Goal: Information Seeking & Learning: Learn about a topic

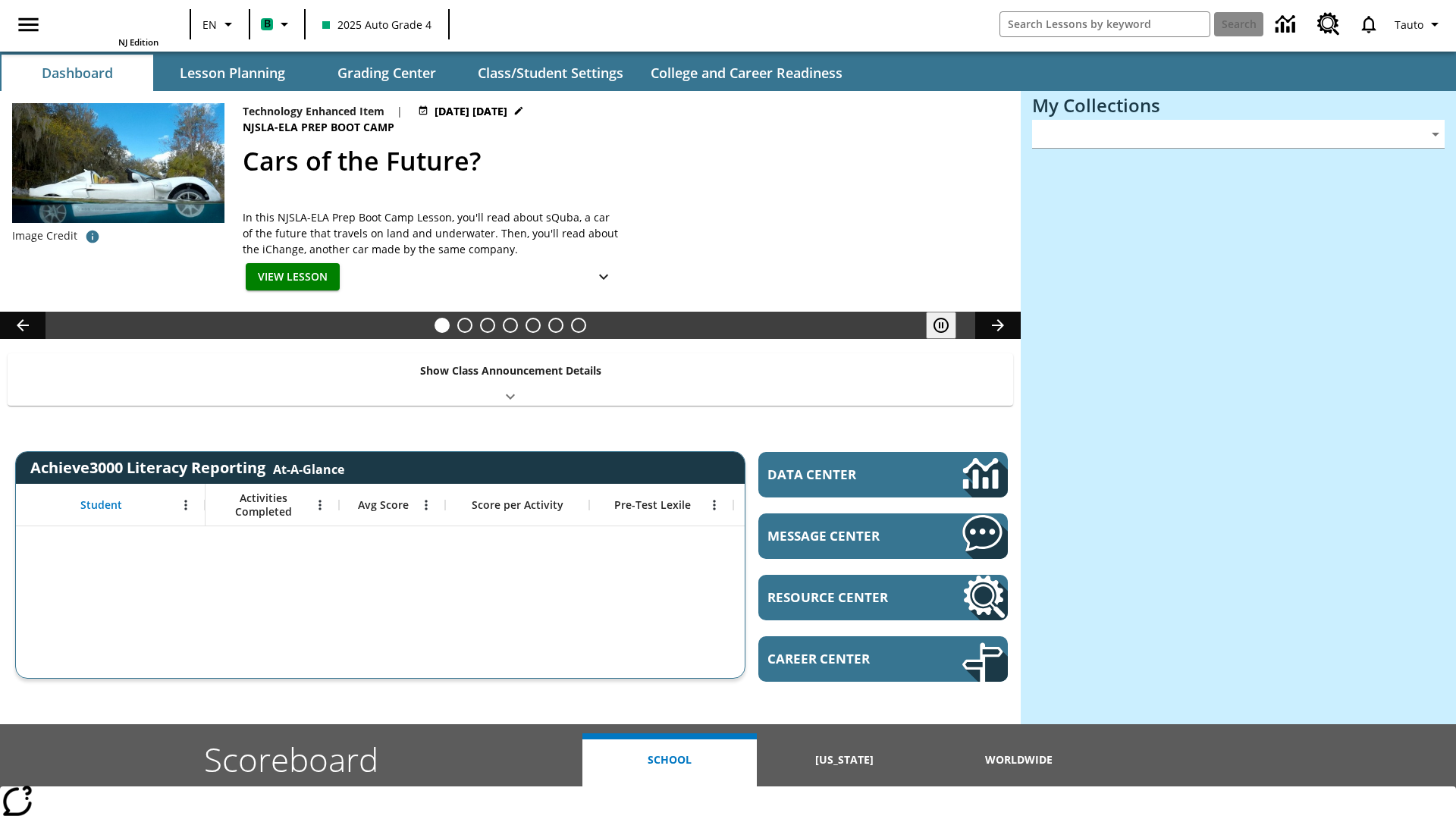
type input "-1"
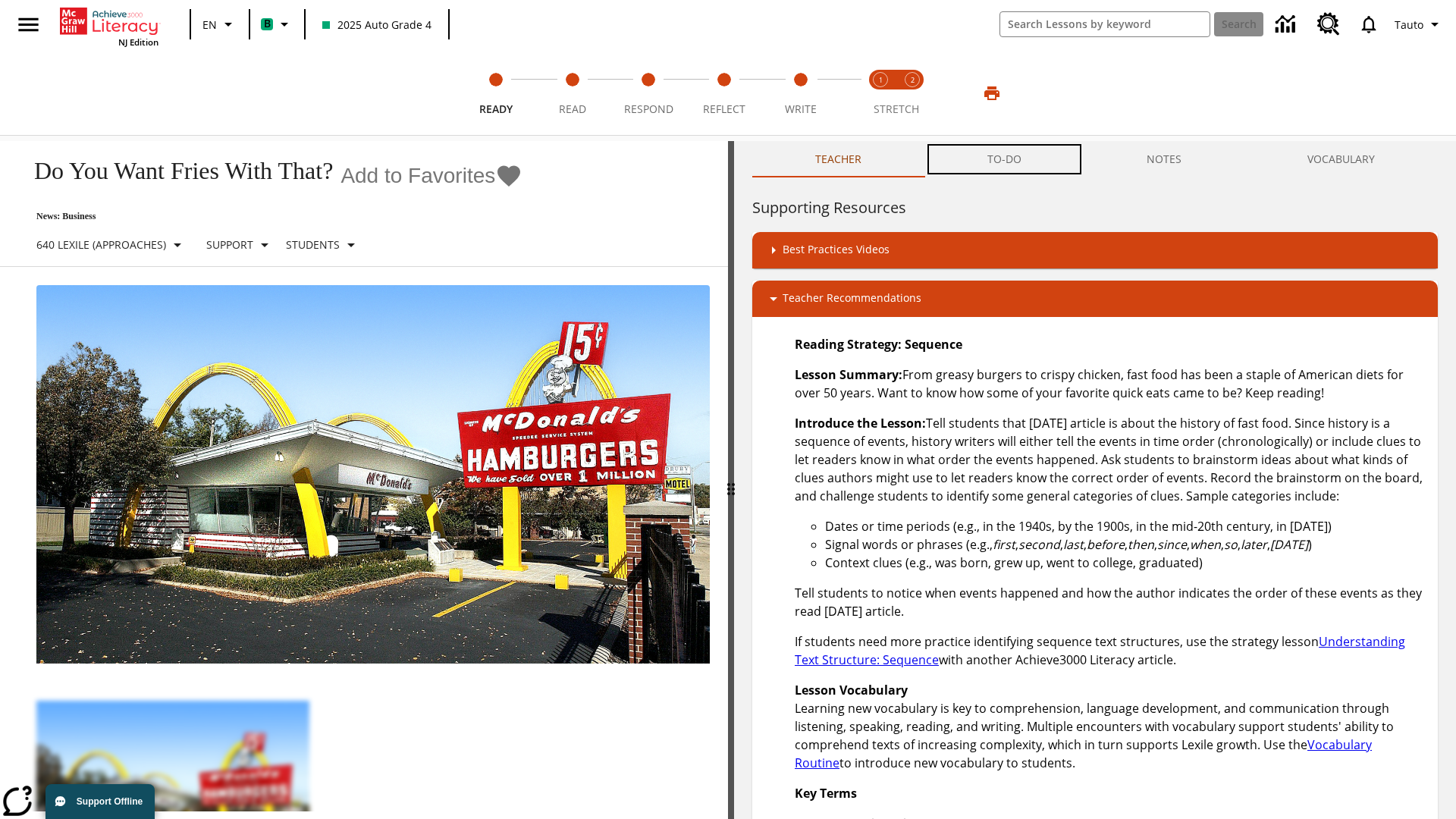
click at [1004, 159] on button "TO-DO" at bounding box center [1004, 159] width 160 height 36
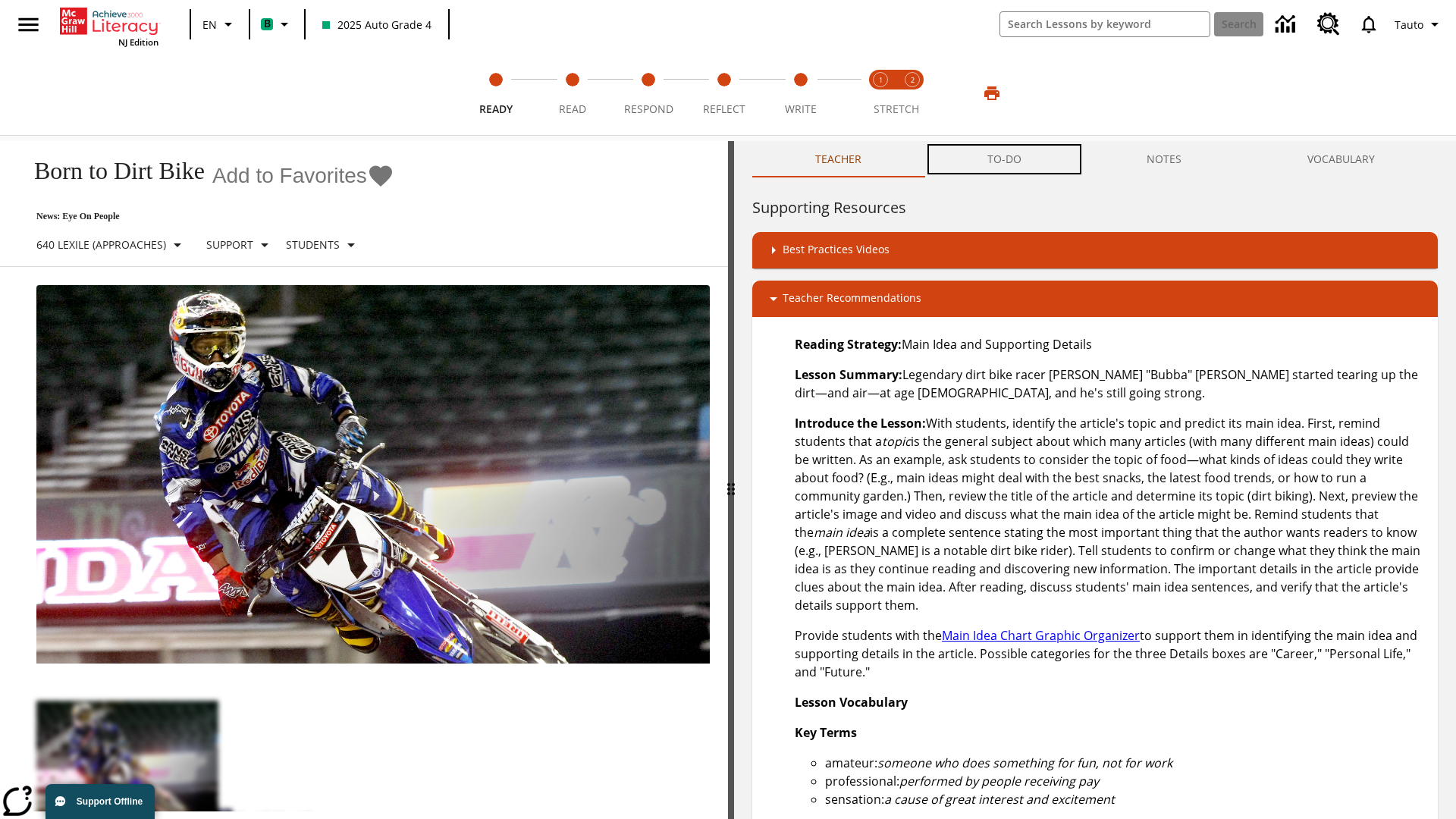
click at [1004, 159] on button "TO-DO" at bounding box center [1004, 159] width 160 height 36
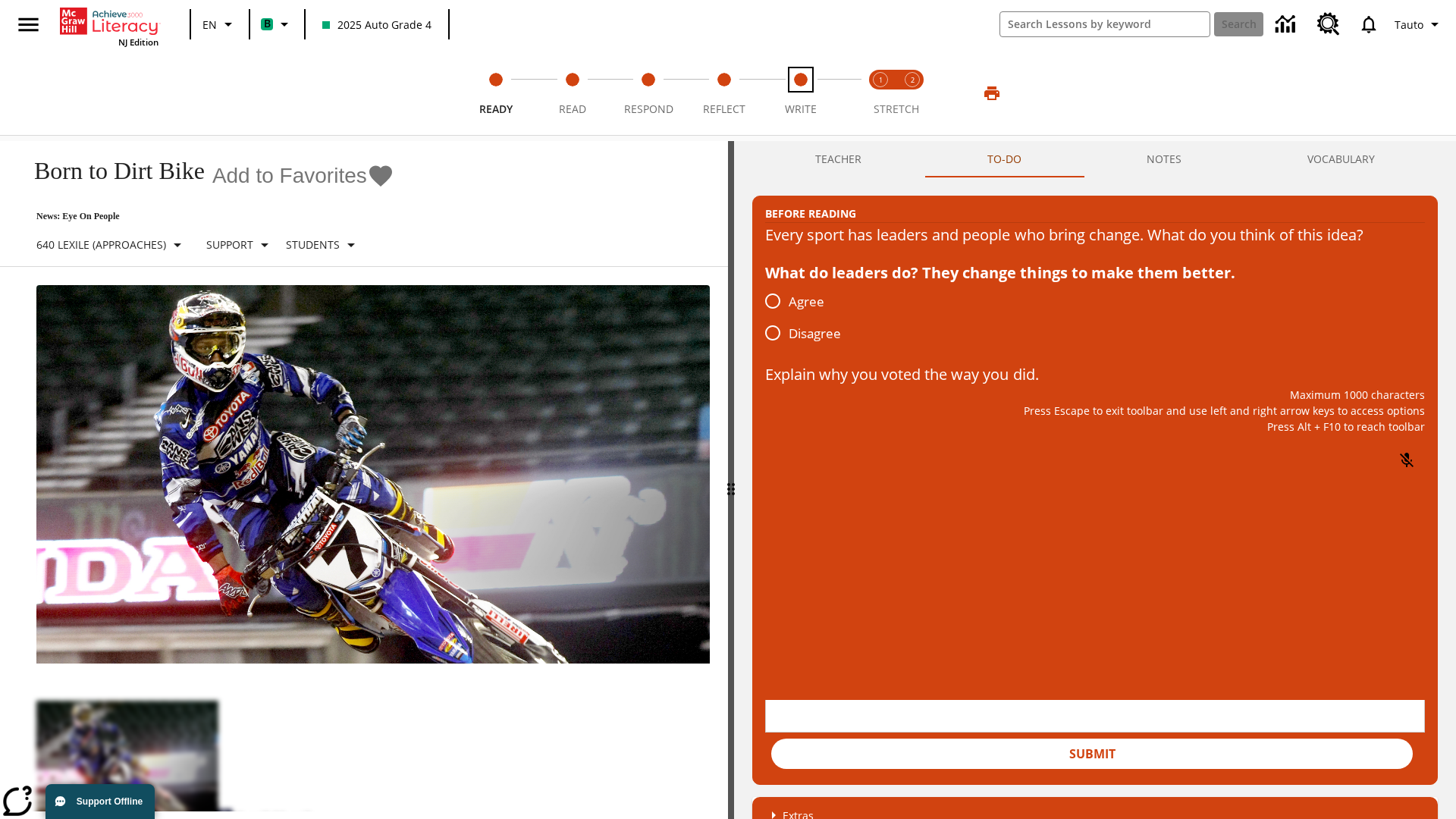
click at [800, 93] on span "Write" at bounding box center [801, 103] width 32 height 28
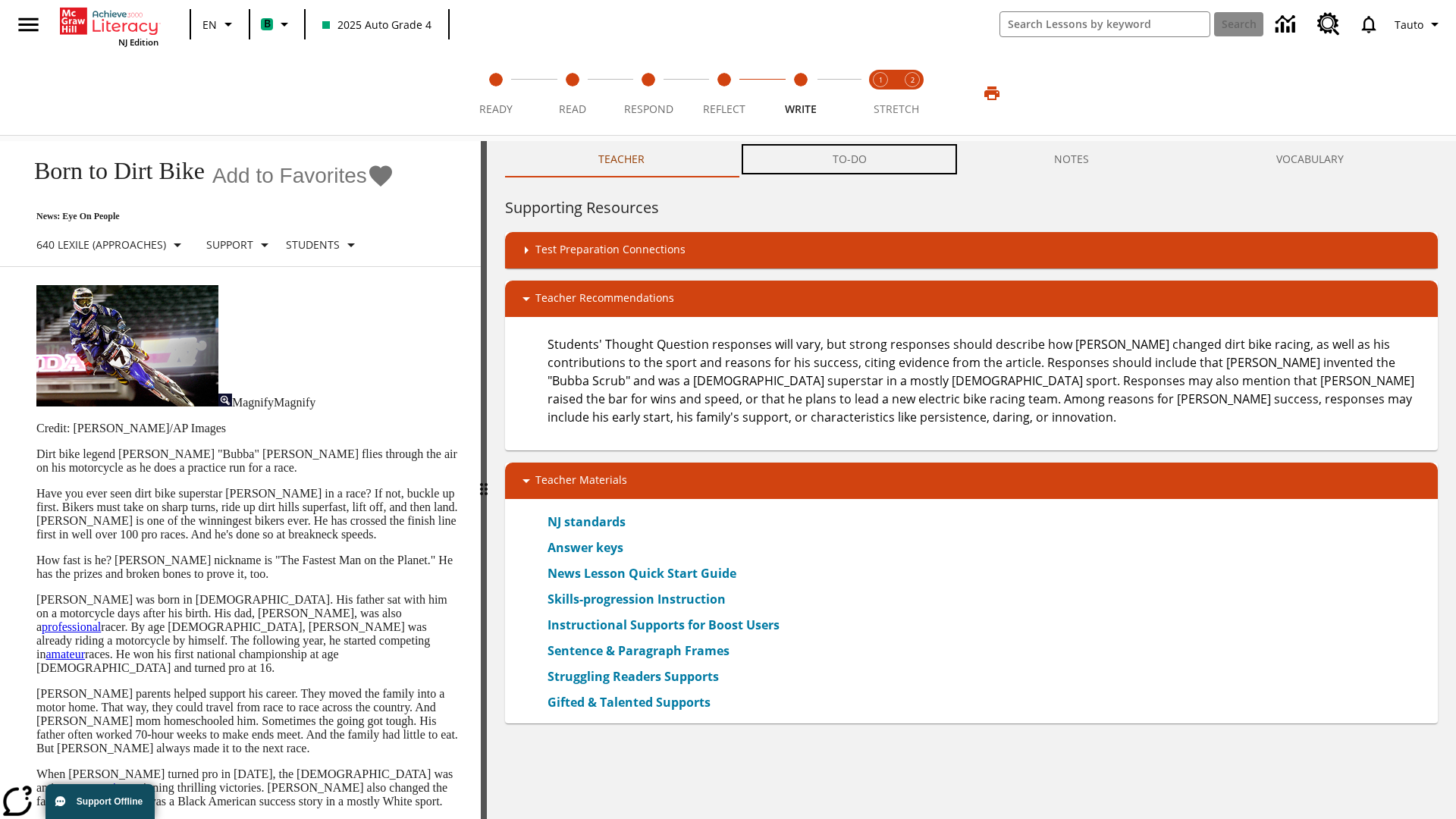
scroll to position [1, 0]
click at [850, 159] on button "TO-DO" at bounding box center [849, 159] width 221 height 36
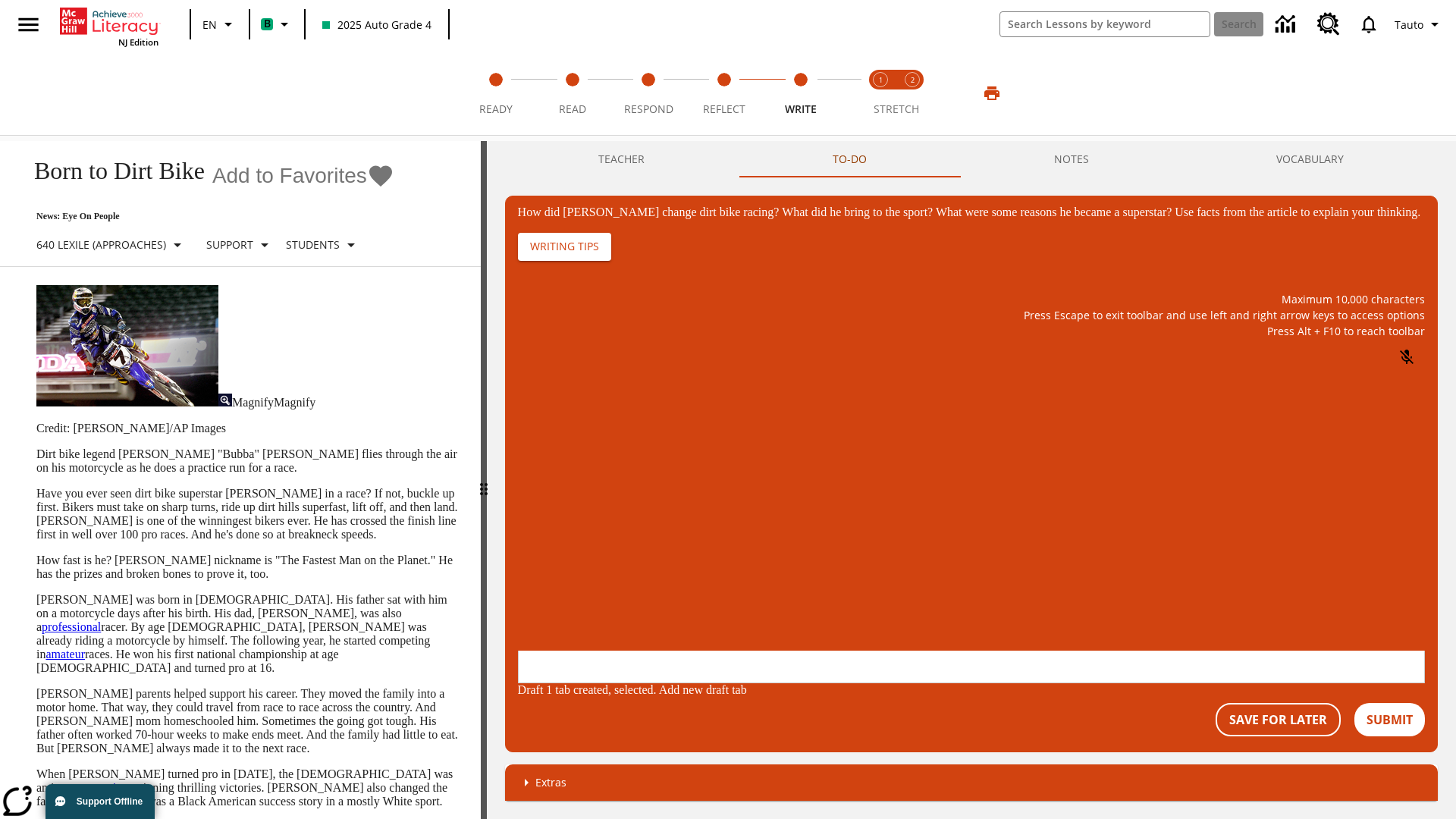
scroll to position [0, 0]
click at [739, 554] on p "One change Stewart brought to dirt bike racing was…" at bounding box center [631, 558] width 215 height 28
click at [549, 493] on span "Copy" at bounding box center [536, 498] width 25 height 12
click at [1070, 158] on button "NOTES" at bounding box center [1071, 159] width 222 height 36
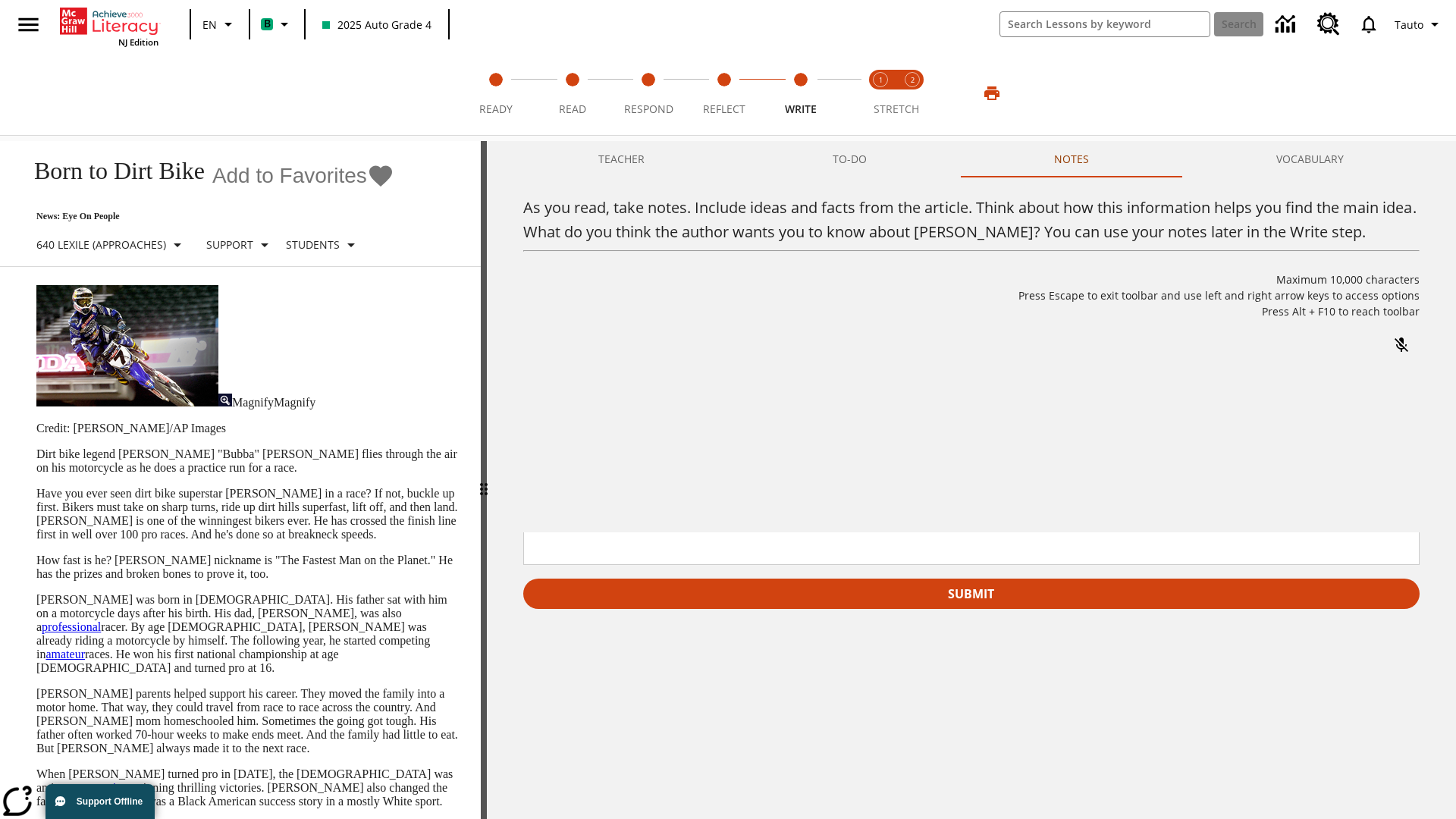
click at [744, 436] on p "As you read, take notes. Include ideas and facts from the article. Think about …" at bounding box center [636, 434] width 215 height 13
click at [623, 386] on span "Copy" at bounding box center [633, 380] width 25 height 12
